Goal: Check status

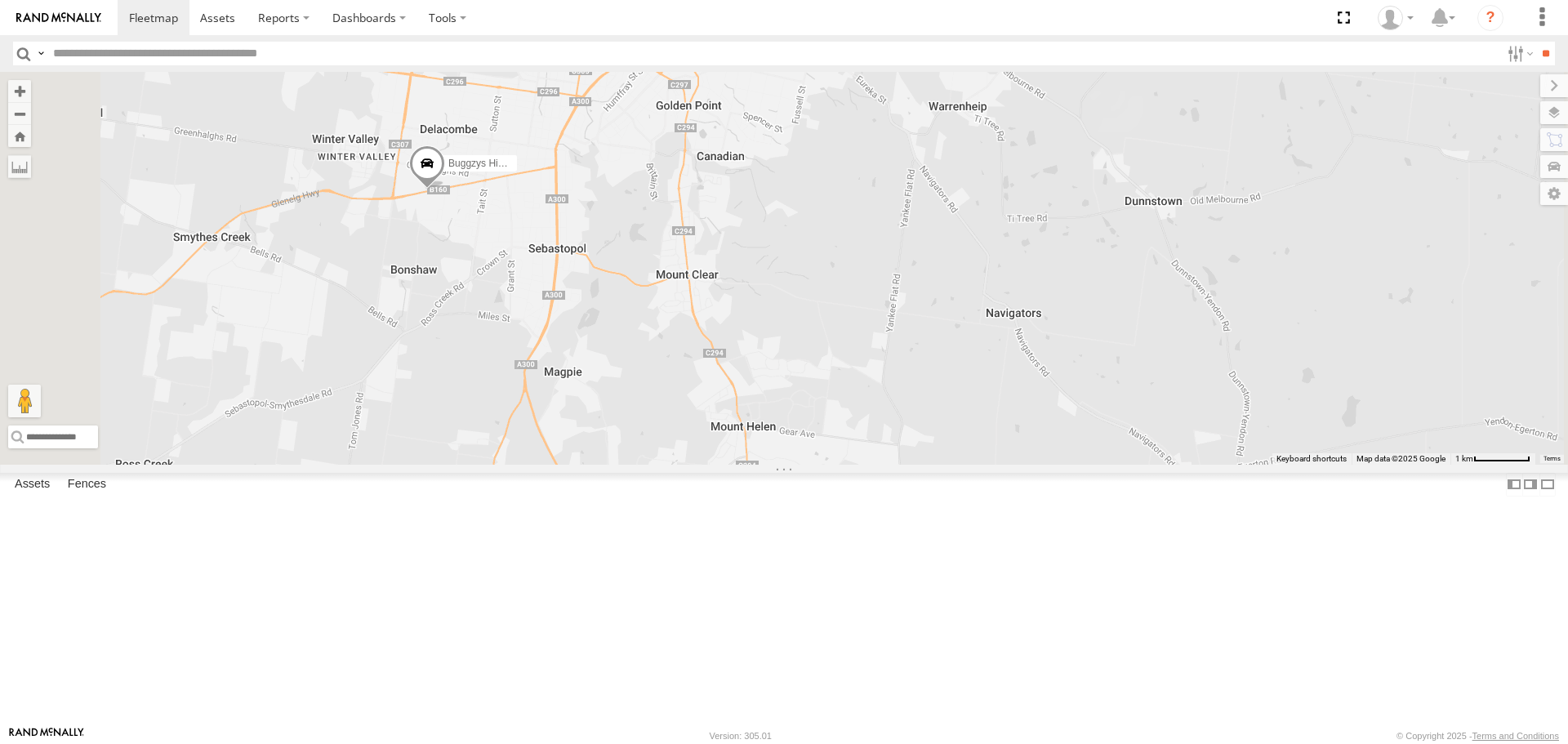
drag, startPoint x: 555, startPoint y: 273, endPoint x: 656, endPoint y: 356, distance: 130.7
click at [656, 356] on div "Buggzys HiAce #1 Buggzys HiAce #2 Cleaner Wagon #1" at bounding box center [784, 268] width 1568 height 392
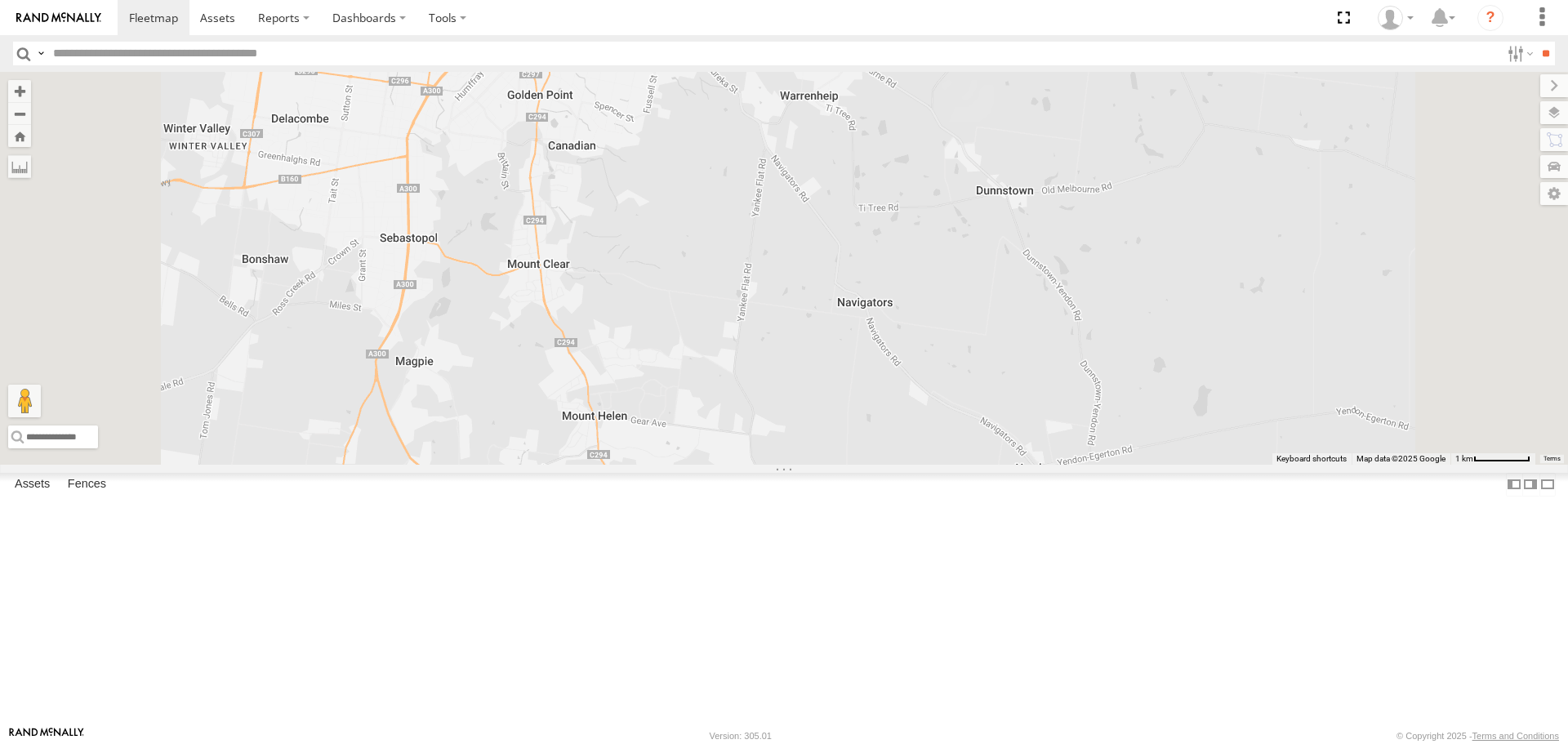
drag, startPoint x: 552, startPoint y: 187, endPoint x: 682, endPoint y: 317, distance: 183.8
click at [682, 317] on div "Buggzys HiAce #1 Buggzys HiAce #2 Cleaner Wagon #1" at bounding box center [784, 268] width 1568 height 392
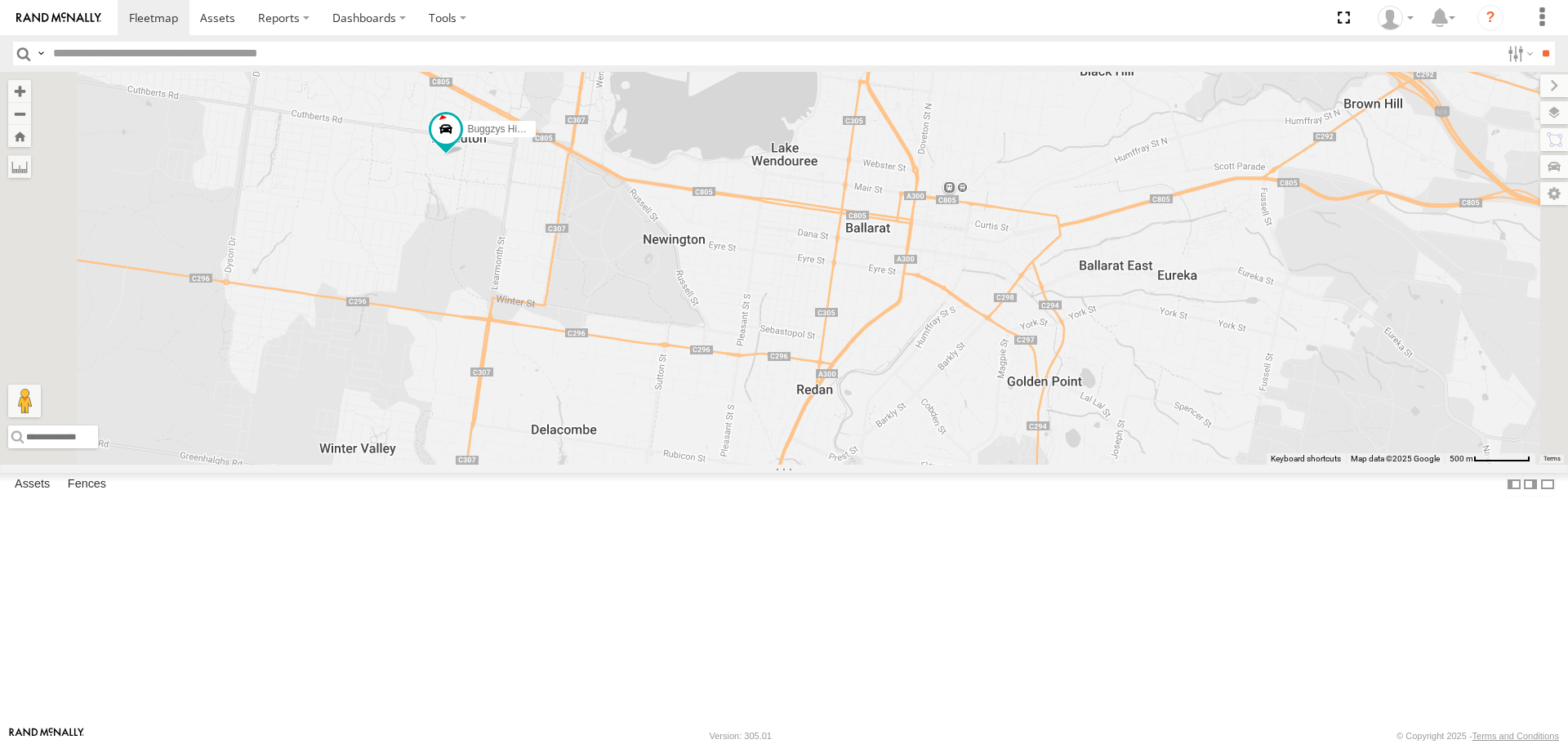
click at [711, 345] on div "Buggzys HiAce #1 Buggzys HiAce #2 Cleaner Wagon #1" at bounding box center [784, 268] width 1568 height 392
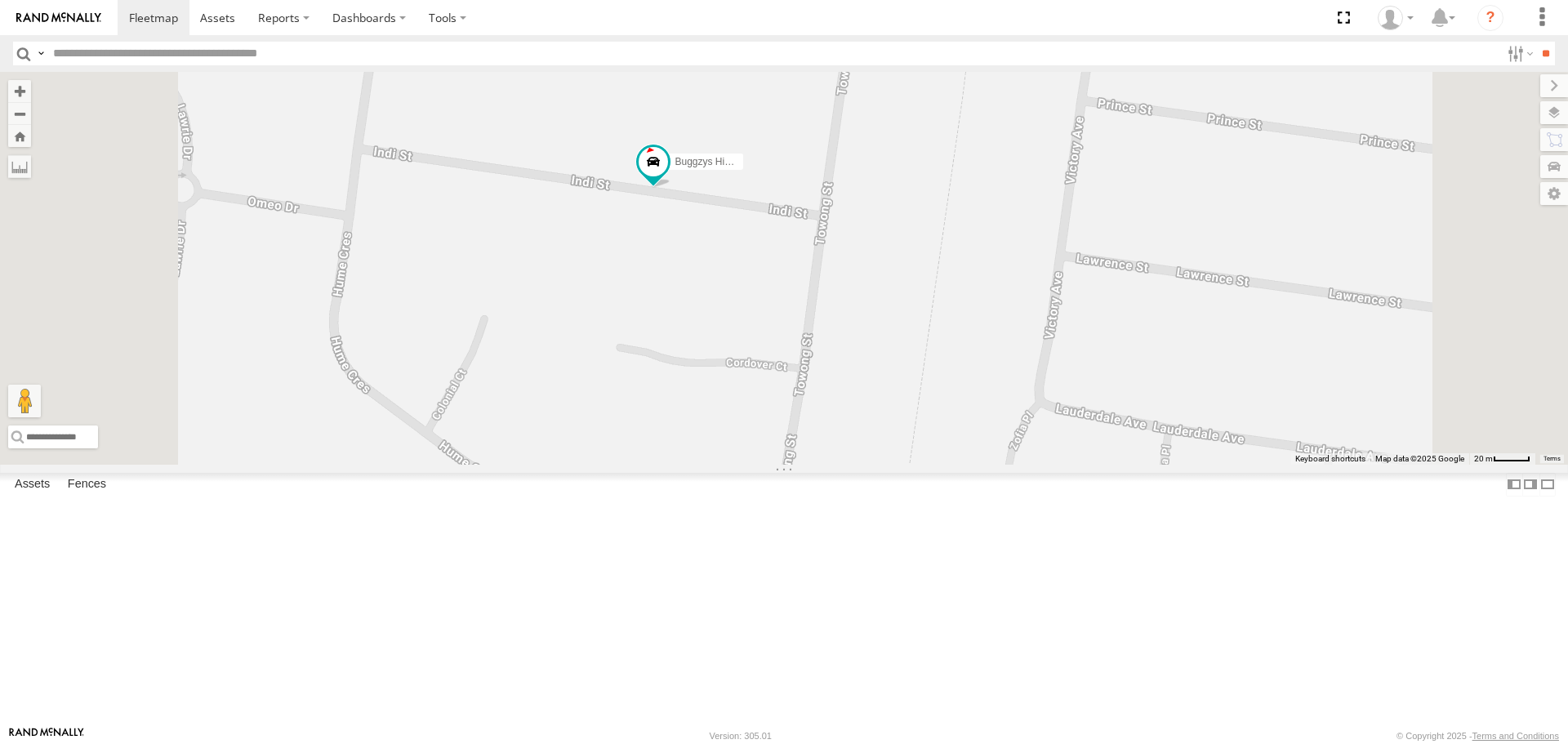
drag, startPoint x: 713, startPoint y: 209, endPoint x: 698, endPoint y: 302, distance: 94.2
click at [698, 302] on div "Buggzys HiAce #1 Buggzys HiAce #2 Cleaner Wagon #1" at bounding box center [784, 268] width 1568 height 392
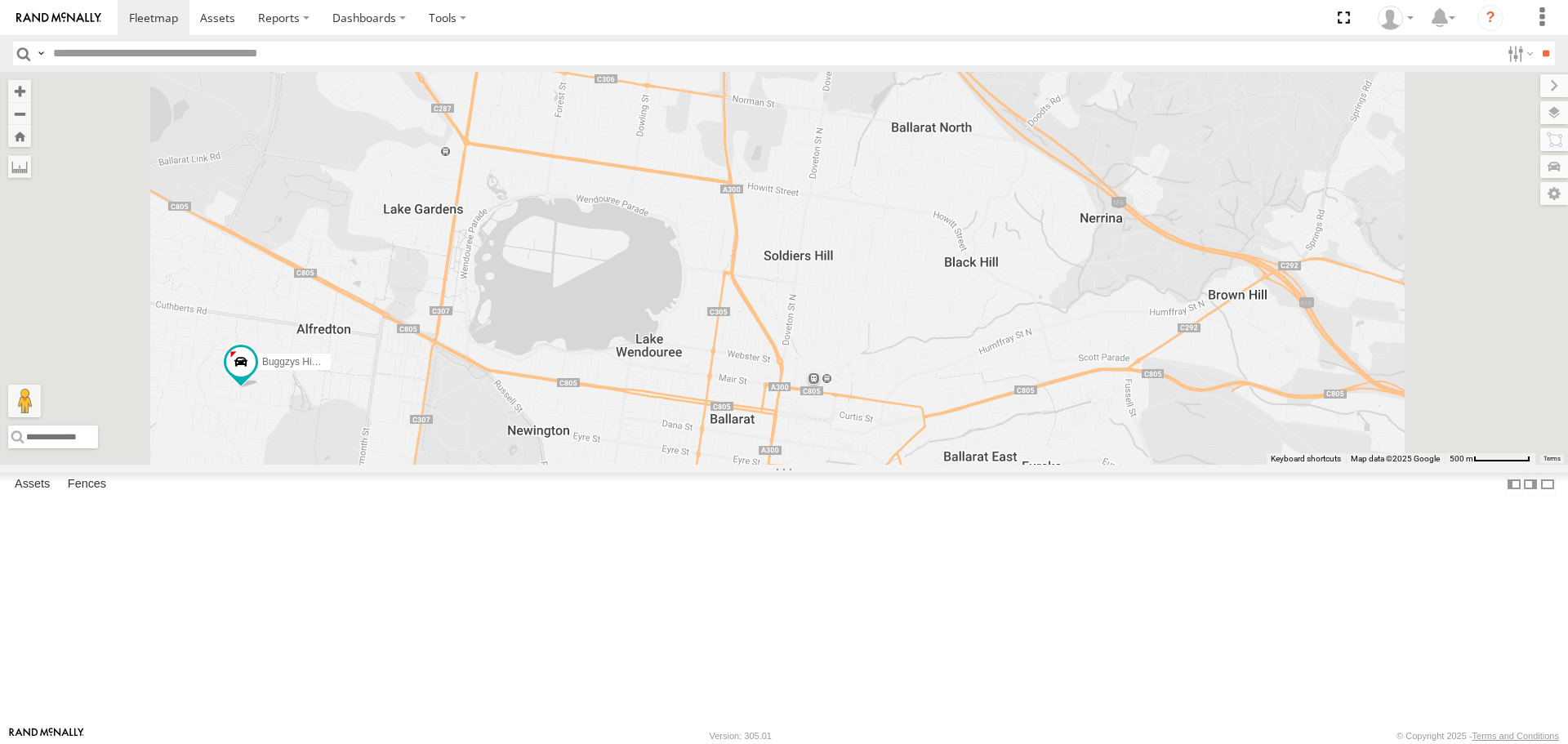
drag, startPoint x: 558, startPoint y: 476, endPoint x: 845, endPoint y: 471, distance: 287.0
click at [845, 464] on div "Buggzys HiAce #1 Buggzys HiAce #2 Cleaner Wagon #1" at bounding box center [784, 268] width 1568 height 392
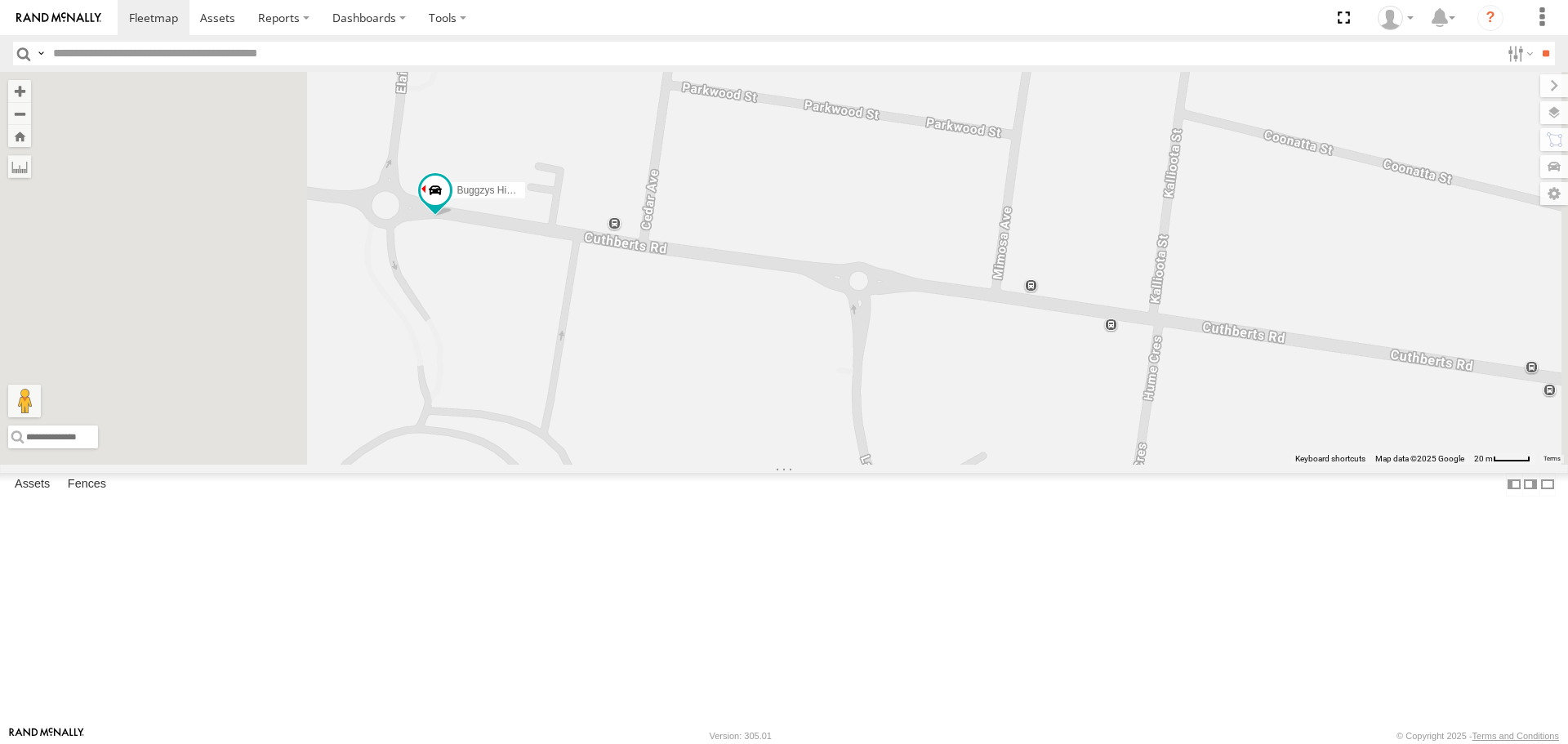
drag, startPoint x: 509, startPoint y: 398, endPoint x: 670, endPoint y: 413, distance: 161.7
click at [670, 413] on div "Buggzys HiAce #2" at bounding box center [784, 268] width 1568 height 392
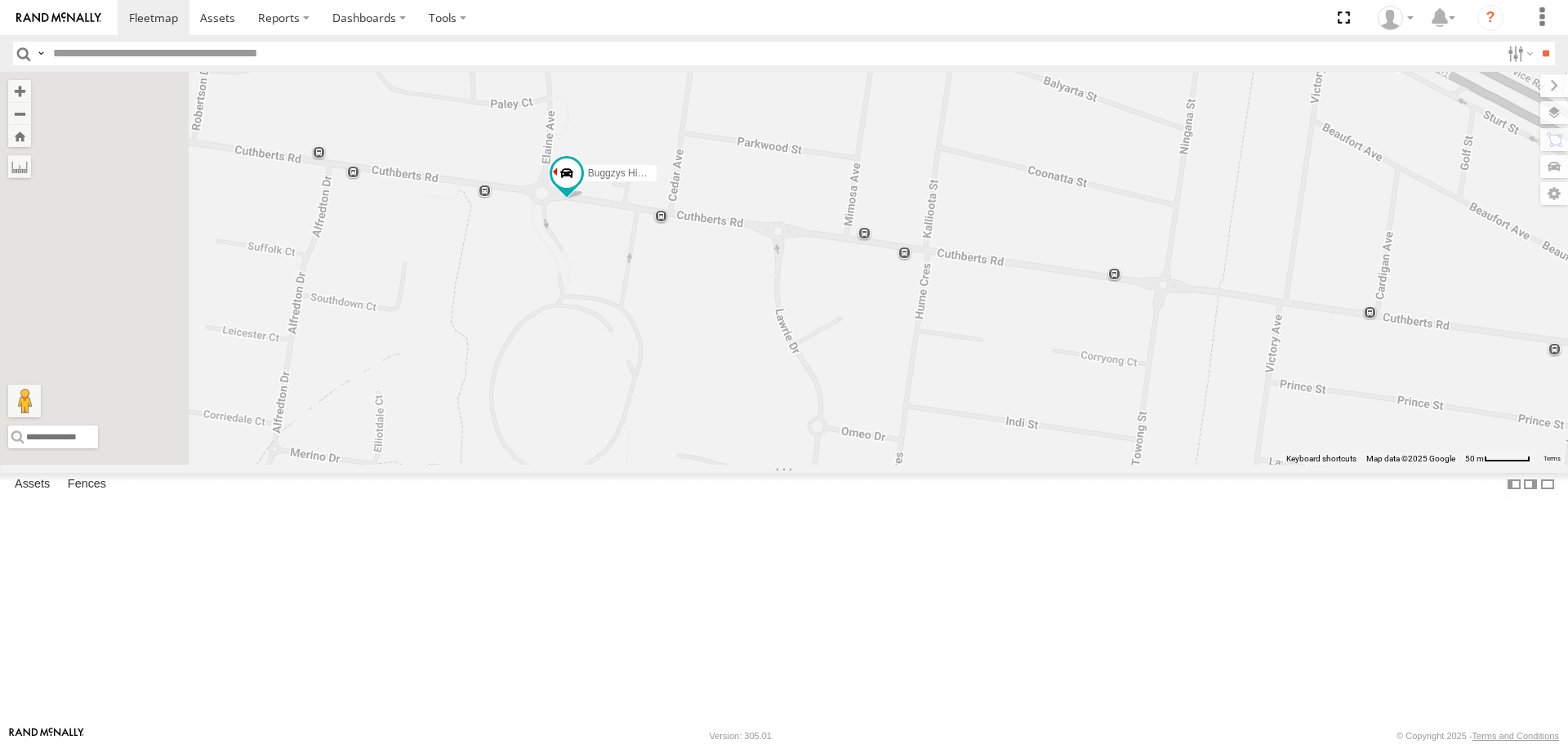
drag, startPoint x: 668, startPoint y: 273, endPoint x: 876, endPoint y: 377, distance: 232.6
click at [876, 377] on div "Buggzys HiAce #2" at bounding box center [784, 268] width 1568 height 392
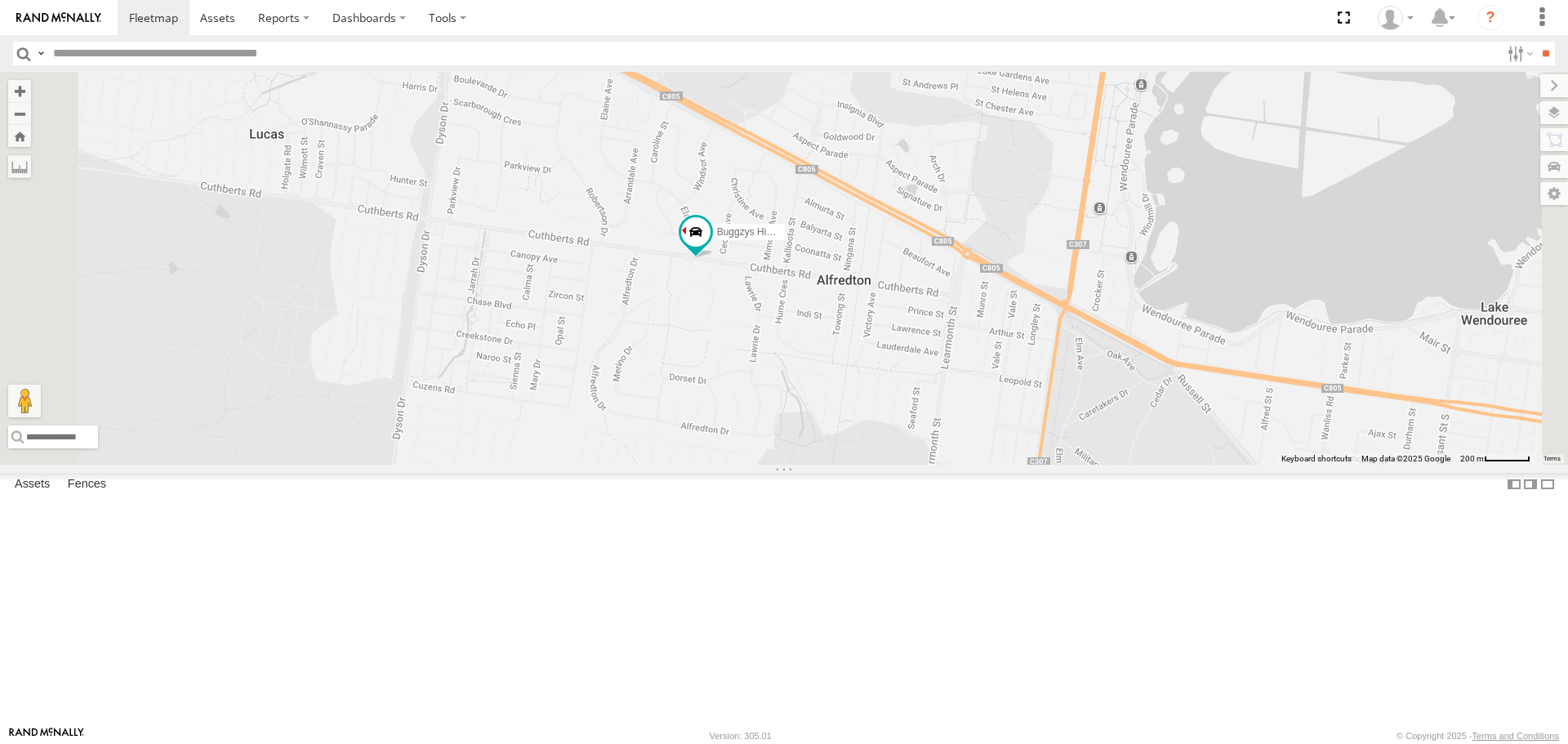
drag, startPoint x: 742, startPoint y: 398, endPoint x: 763, endPoint y: 409, distance: 23.7
click at [763, 409] on div "Buggzys HiAce #2" at bounding box center [784, 268] width 1568 height 392
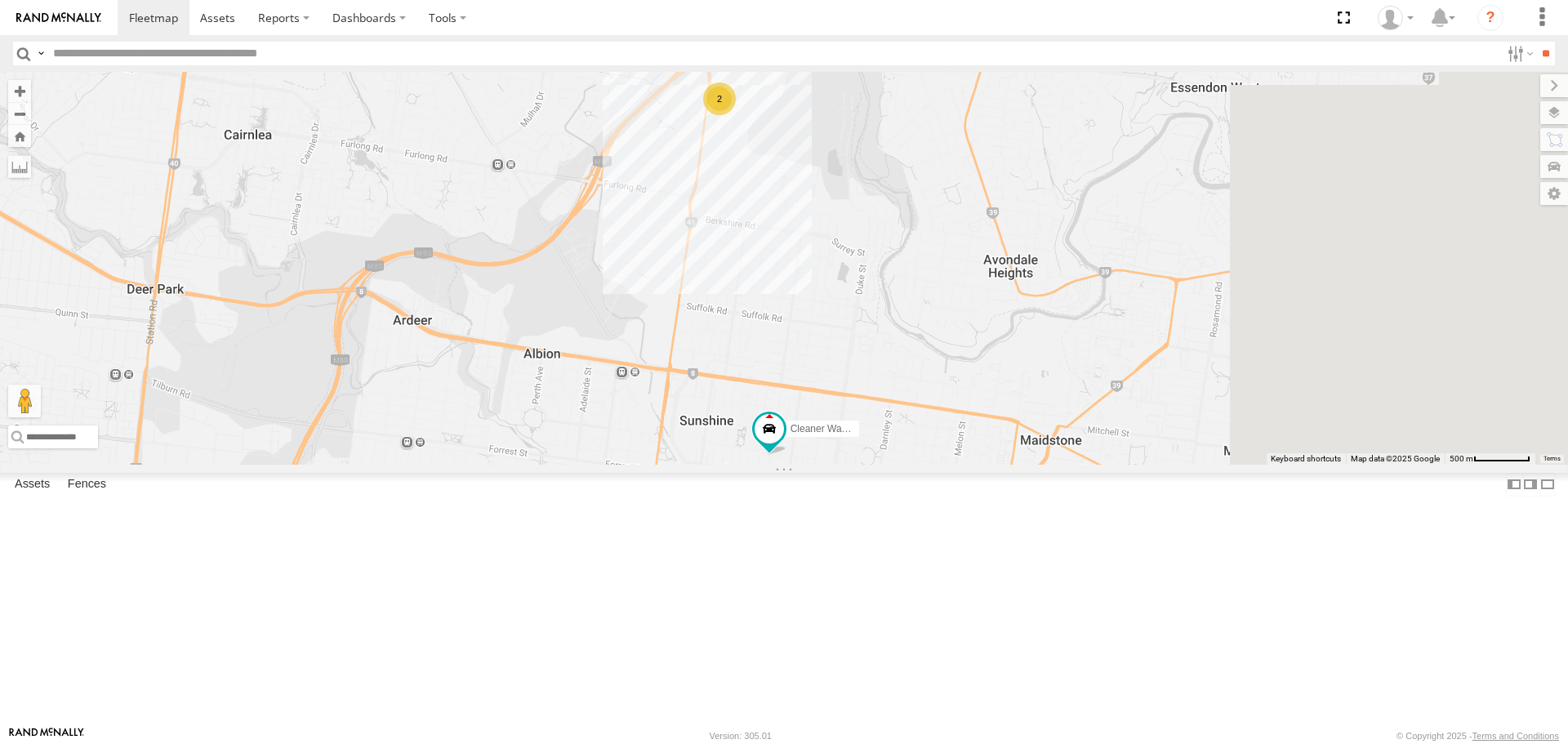
drag, startPoint x: 1180, startPoint y: 640, endPoint x: 767, endPoint y: 382, distance: 487.0
click at [767, 382] on div "Buggzys HiAce #2 Buggzys HiAce #1 Cleaner Wagon #1 2 2" at bounding box center [784, 268] width 1568 height 392
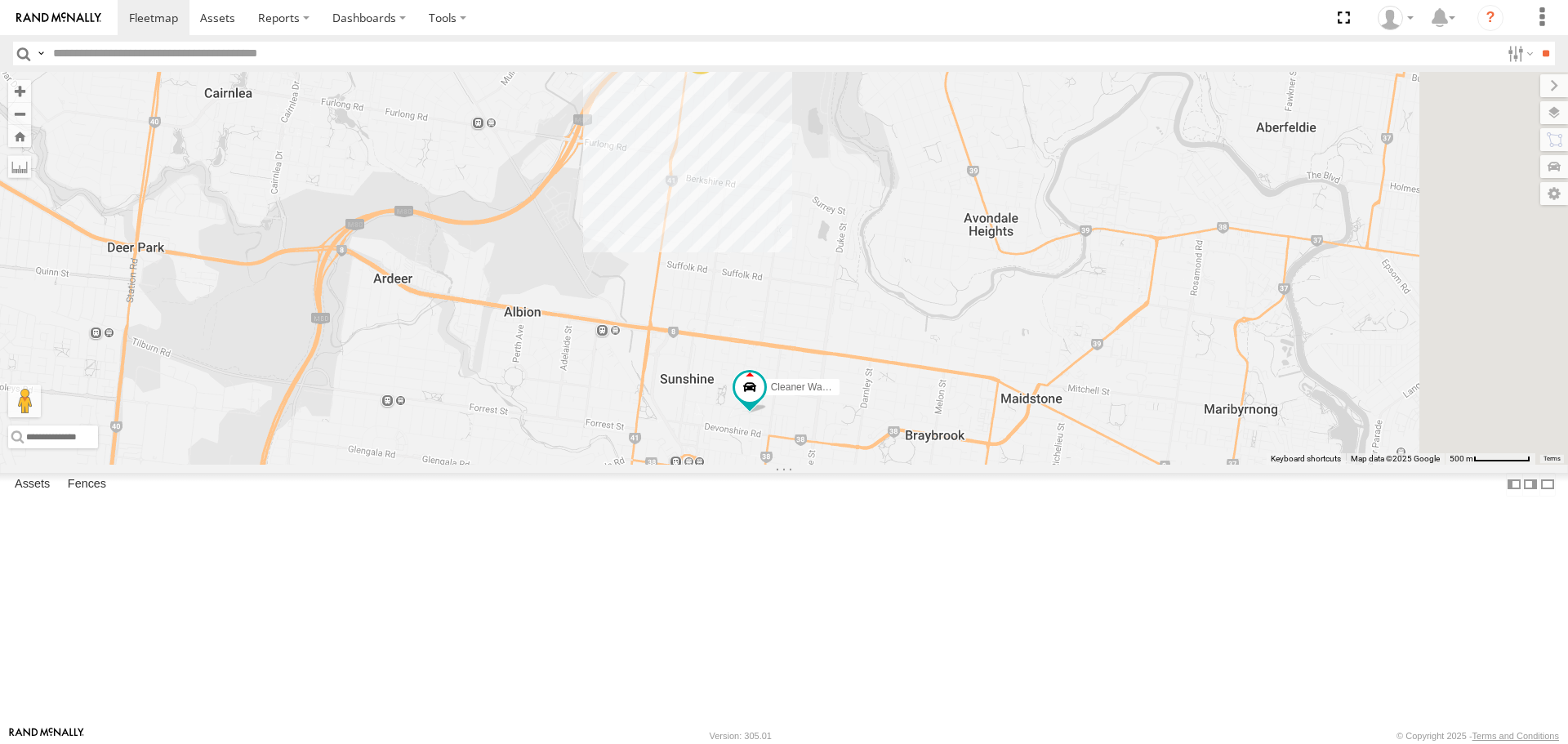
drag, startPoint x: 993, startPoint y: 534, endPoint x: 987, endPoint y: 508, distance: 26.7
click at [987, 464] on div "Buggzys HiAce #2 Buggzys HiAce #1 Cleaner Wagon #1 2 2" at bounding box center [784, 268] width 1568 height 392
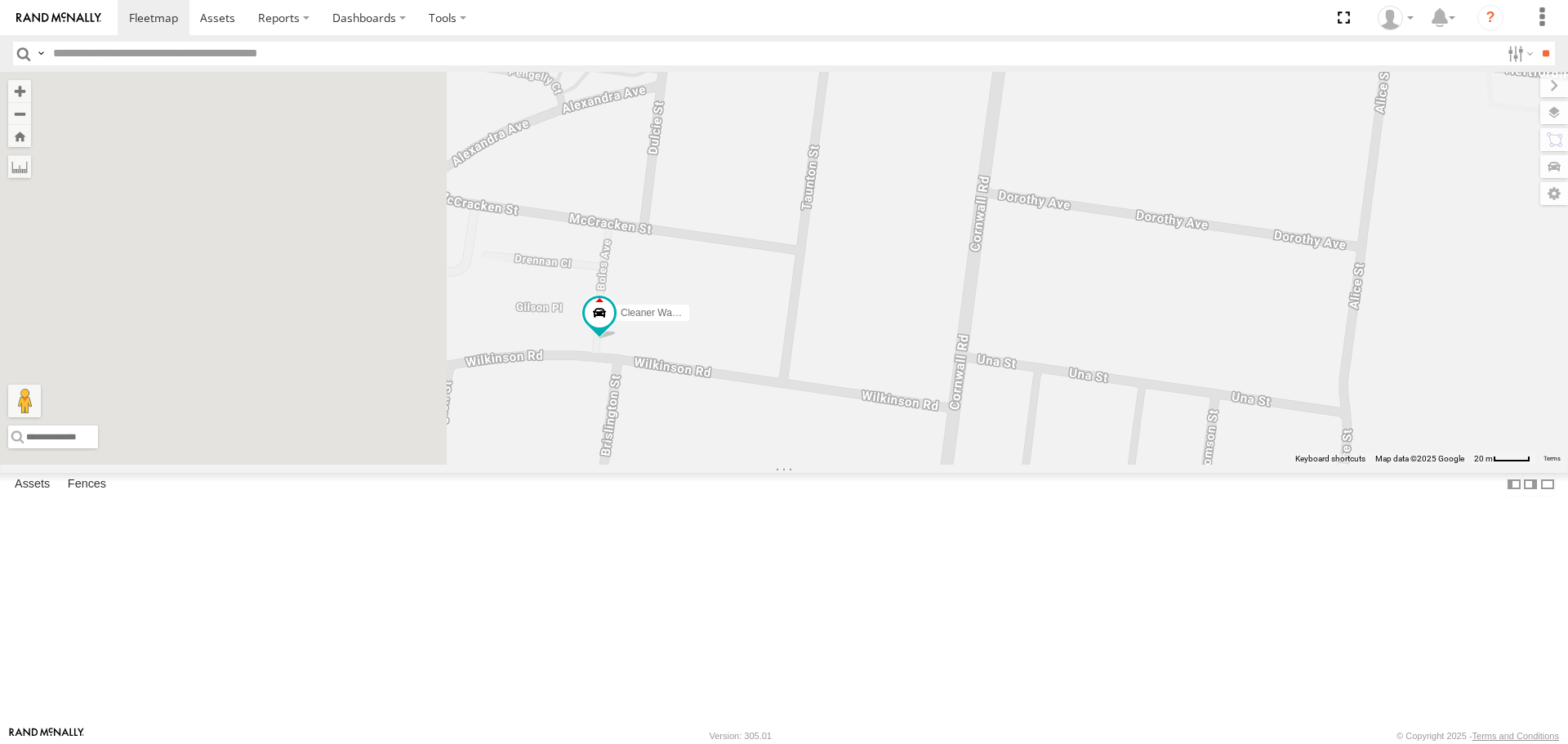
drag, startPoint x: 708, startPoint y: 607, endPoint x: 1176, endPoint y: 360, distance: 529.2
click at [1176, 360] on div "Buggzys HiAce #2 Buggzys HiAce #1 Cleaner Wagon #1" at bounding box center [784, 268] width 1568 height 392
